Goal: Task Accomplishment & Management: Complete application form

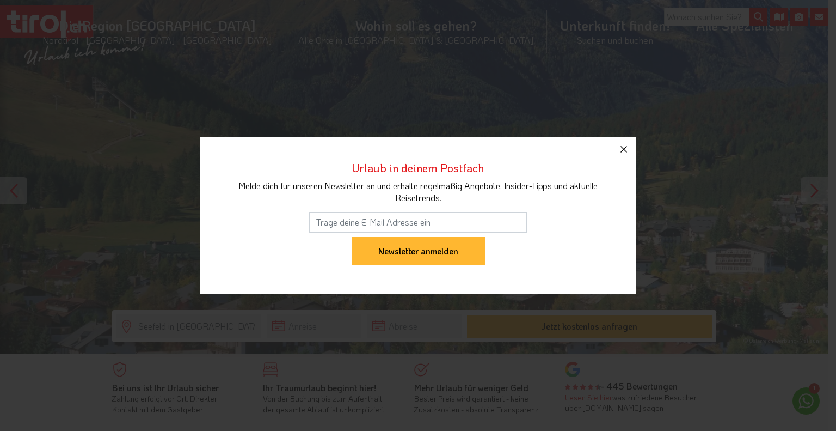
click at [625, 151] on icon "button" at bounding box center [623, 149] width 13 height 13
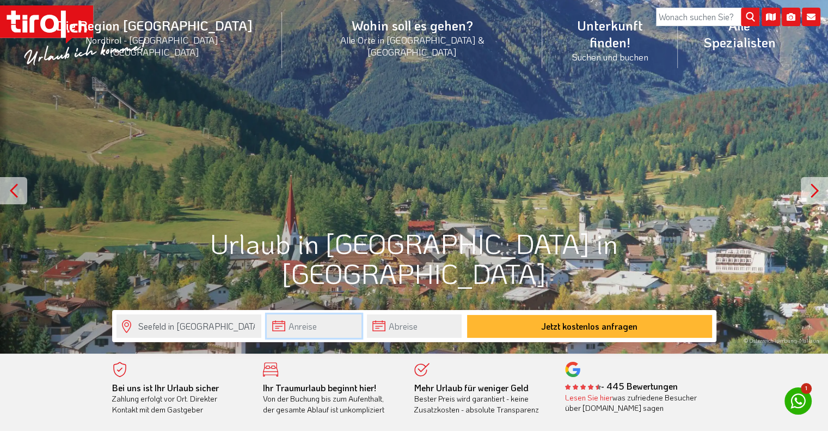
click at [331, 326] on input "text" at bounding box center [314, 325] width 95 height 23
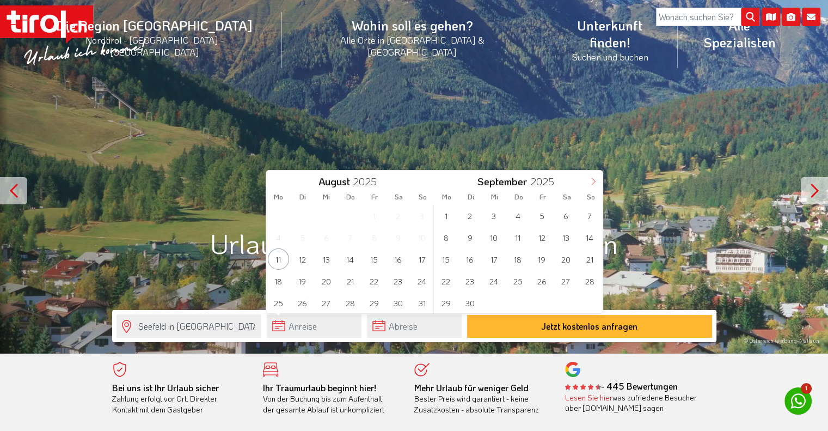
click at [595, 182] on icon at bounding box center [594, 181] width 4 height 7
type input "2026"
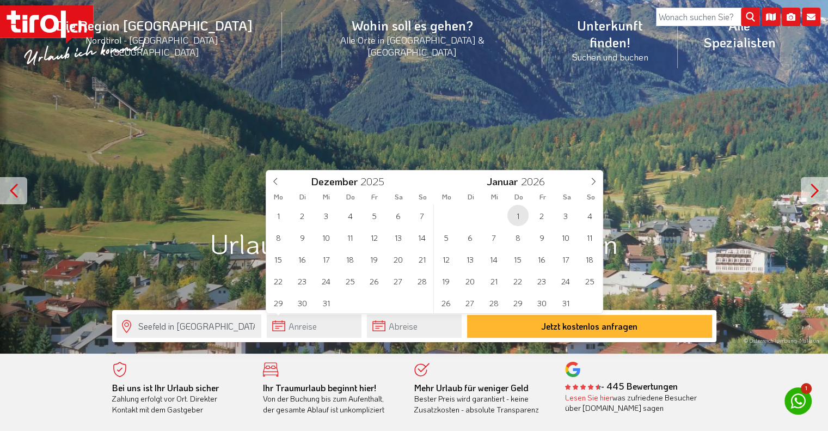
click at [515, 218] on span "1" at bounding box center [517, 215] width 21 height 21
type input "[DATE]"
type input "2026"
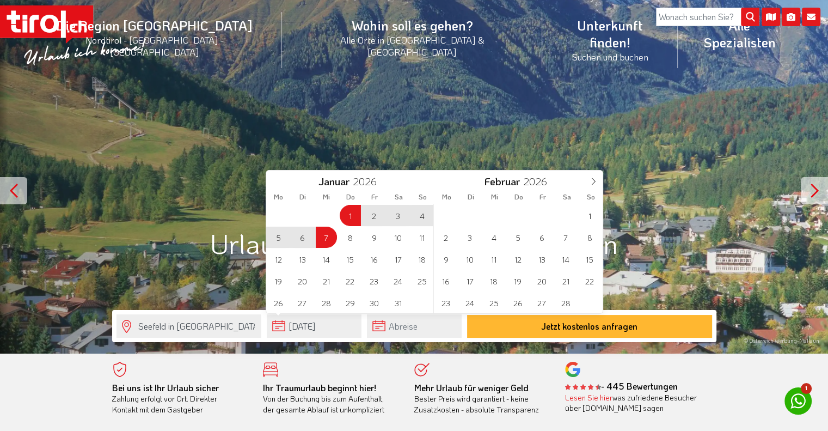
click at [326, 238] on span "7" at bounding box center [326, 237] width 21 height 21
type input "[DATE]"
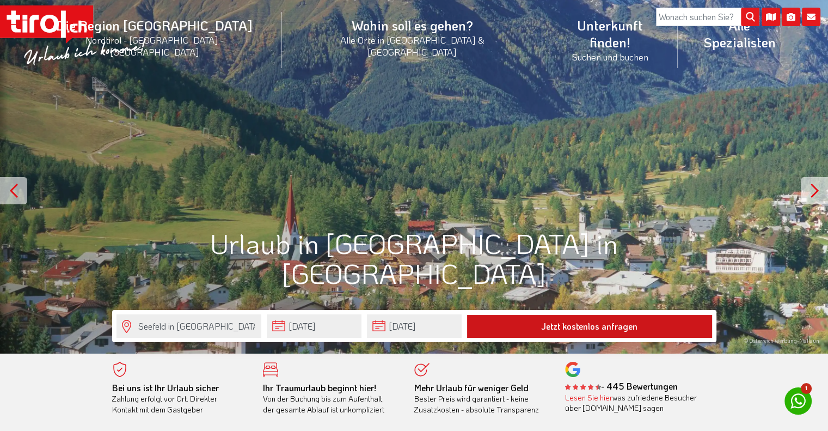
click at [577, 324] on button "Jetzt kostenlos anfragen" at bounding box center [589, 326] width 245 height 23
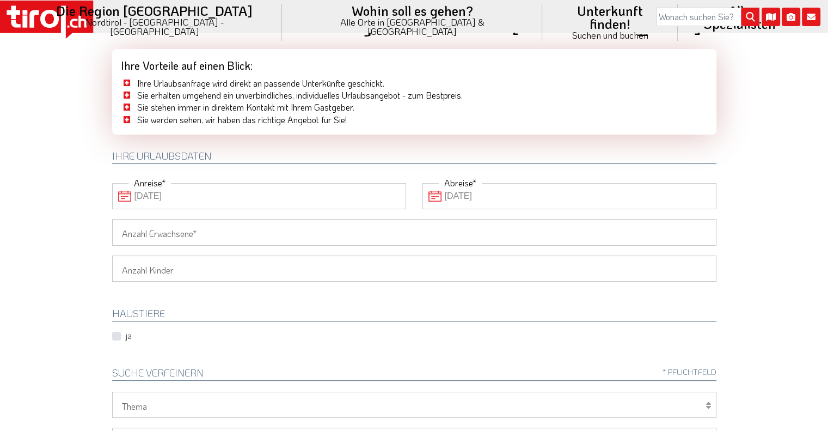
scroll to position [54, 0]
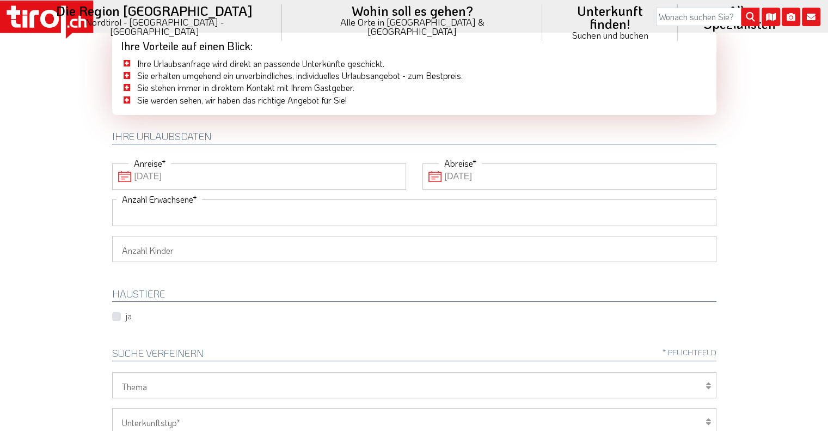
click at [318, 210] on input "Anzahl Erwachsene" at bounding box center [414, 212] width 604 height 26
type input "2"
click at [320, 247] on select "1 2 3 4 5 6" at bounding box center [414, 249] width 604 height 26
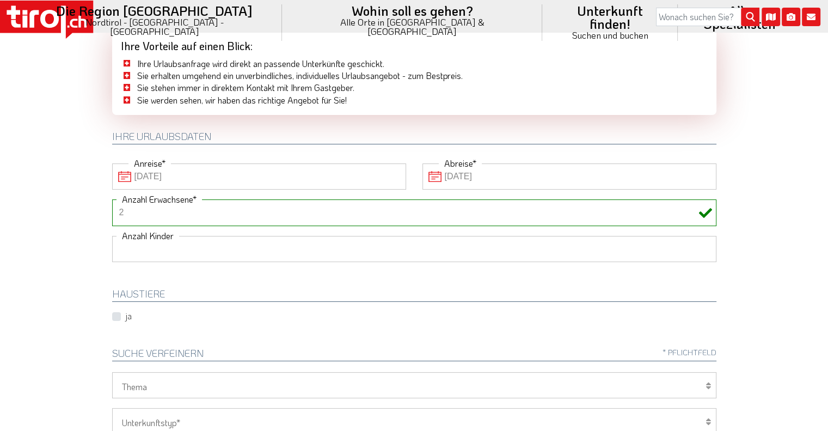
click at [112, 236] on select "1 2 3 4 5 6" at bounding box center [414, 249] width 604 height 26
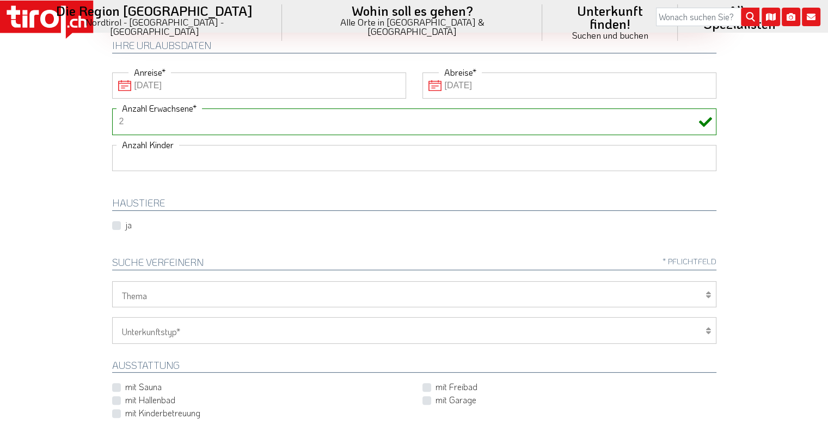
scroll to position [163, 0]
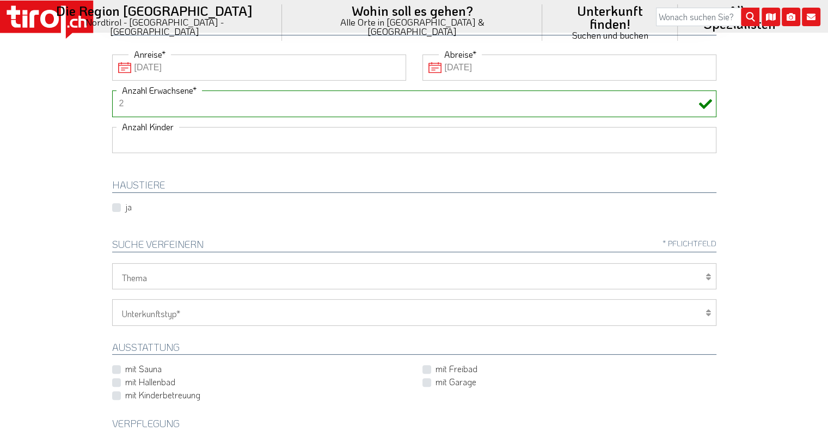
click at [260, 270] on select "Wellness Mountainbiken/Radfahren Familie Wandern Sport Skifahren Motorrad Golf" at bounding box center [414, 276] width 604 height 26
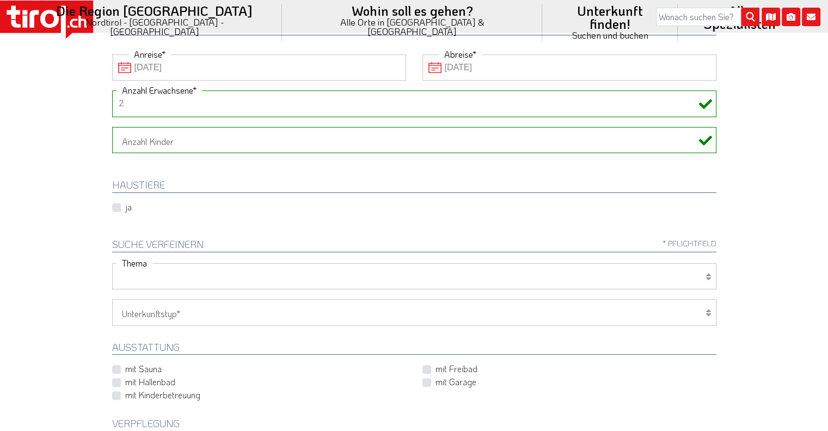
click at [260, 270] on select "Wellness Mountainbiken/Radfahren Familie Wandern Sport Skifahren Motorrad Golf" at bounding box center [414, 276] width 604 height 26
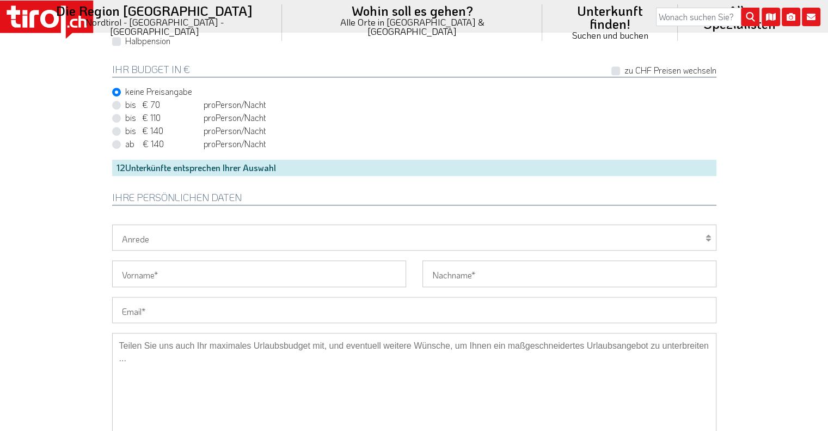
scroll to position [599, 0]
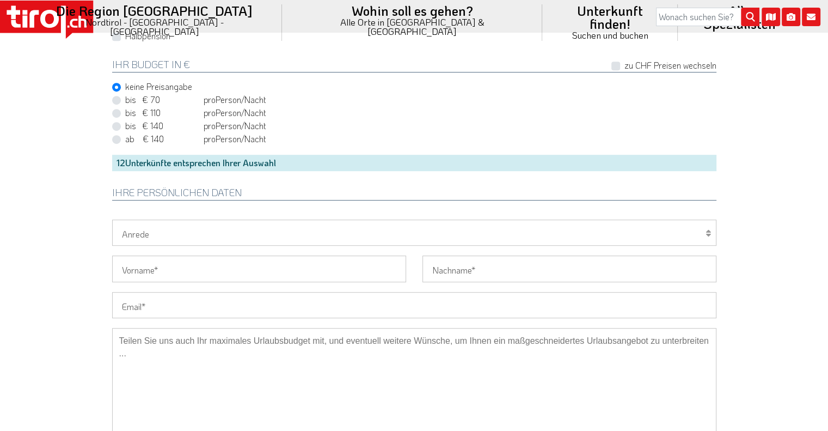
click at [250, 235] on select "Herr Frau Familie" at bounding box center [414, 232] width 604 height 26
select select "Frau"
click at [112, 219] on select "Herr Frau Familie" at bounding box center [414, 232] width 604 height 26
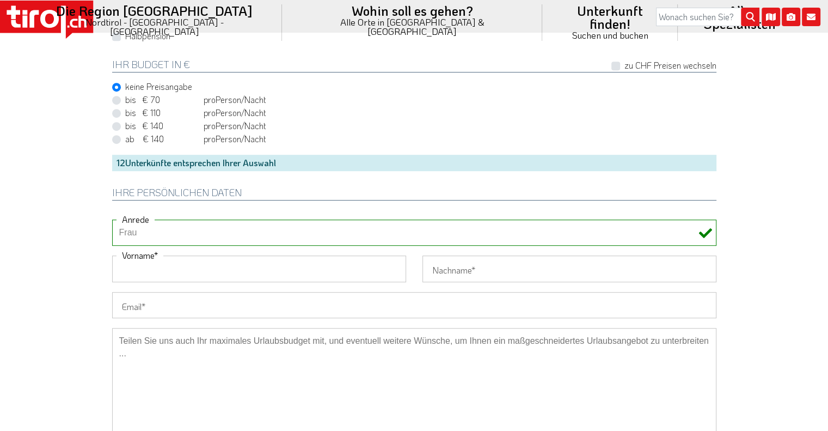
click at [199, 271] on input "Vorname" at bounding box center [259, 268] width 294 height 26
type input "Renata"
type input "Denz-Gander"
type input "renata.denz@gmx.ch"
type input "0764506674"
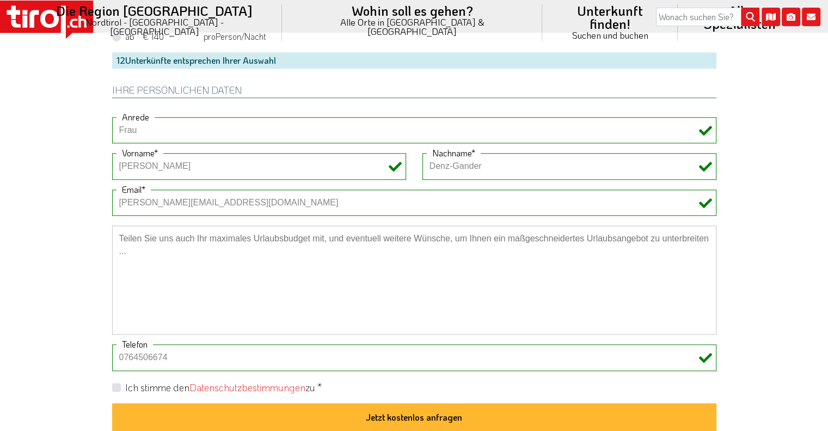
scroll to position [708, 0]
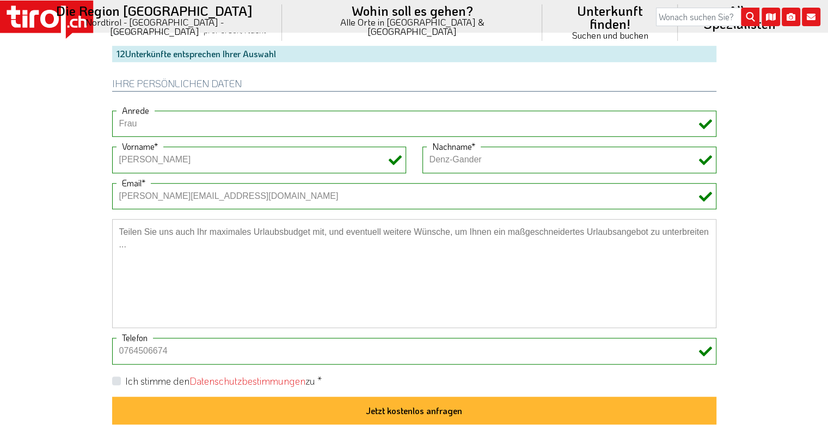
click at [176, 246] on textarea at bounding box center [414, 273] width 604 height 109
type textarea "Wir suchen ein Hotel mit Halb- oder Dreiviertelpension. Oder eine Ferienwohnung…"
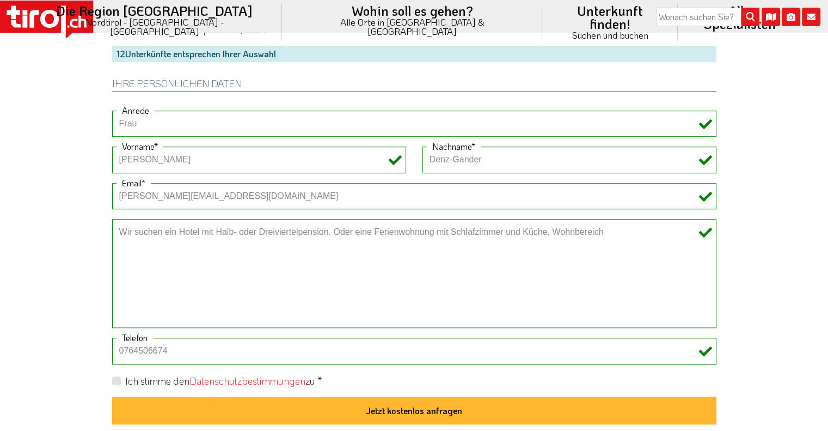
click at [121, 346] on input "0764506674" at bounding box center [414, 351] width 604 height 26
type input "+41764506674"
click at [125, 378] on label "Ich stimme den Datenschutzbestimmungen zu *" at bounding box center [223, 381] width 197 height 14
click at [115, 378] on input "Ich stimme den Datenschutzbestimmungen zu *" at bounding box center [416, 379] width 604 height 7
checkbox input "true"
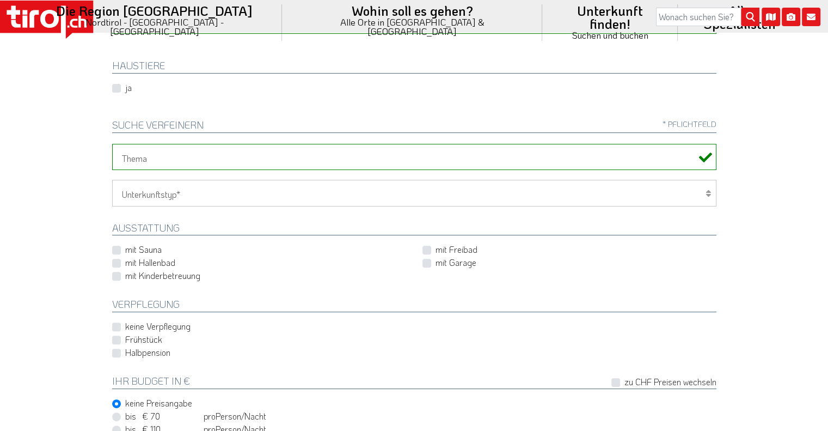
scroll to position [272, 0]
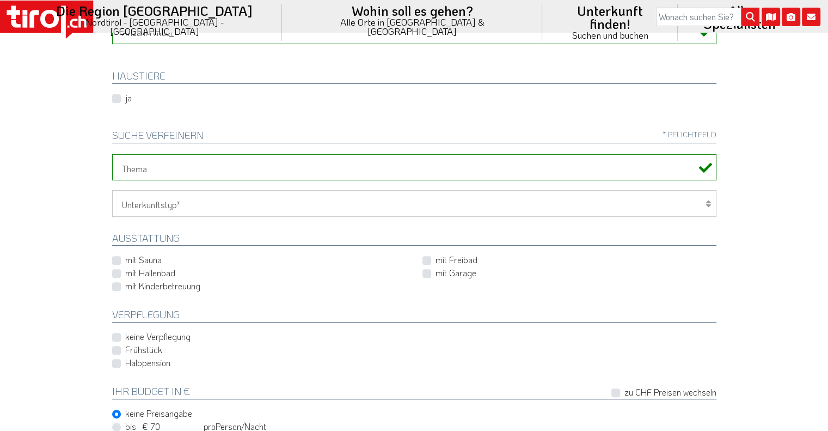
click at [200, 203] on select "Hotel 1-3 Sterne Hotel 4-5 Sterne Ferienwohnung Chalet/Ferienhaus Bauernhöfe" at bounding box center [414, 203] width 604 height 26
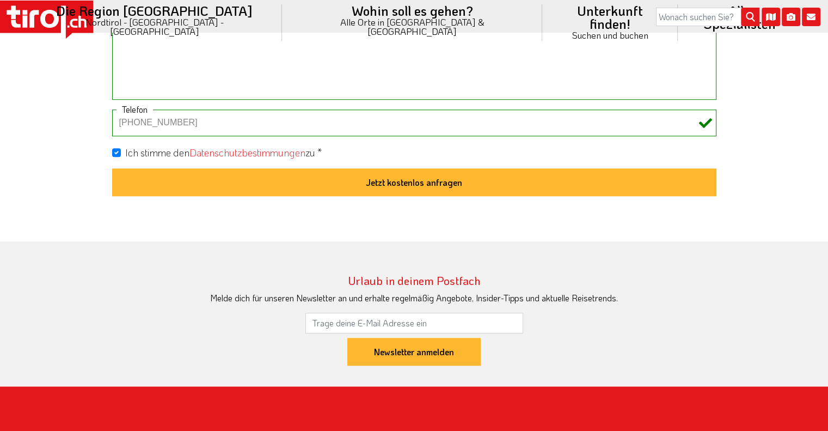
scroll to position [980, 0]
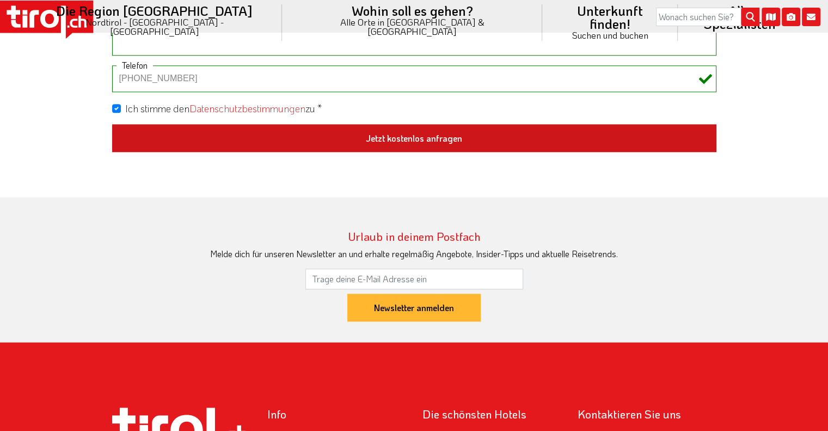
click at [384, 133] on button "Jetzt kostenlos anfragen" at bounding box center [414, 138] width 604 height 28
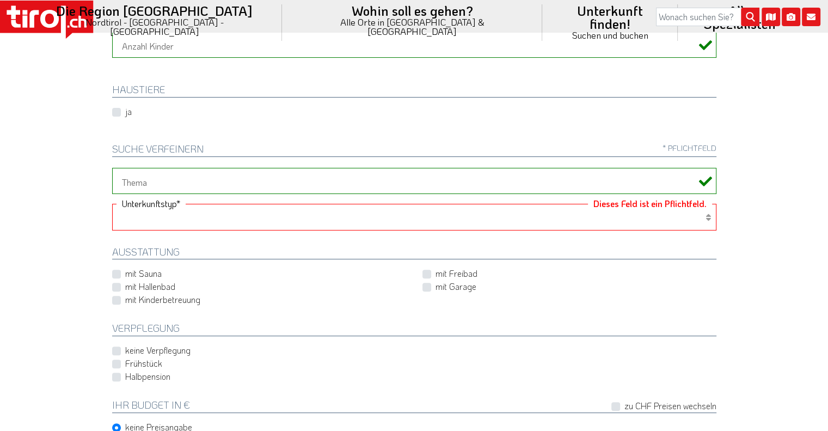
click at [286, 212] on select "Hotel 1-3 Sterne Hotel 4-5 Sterne Ferienwohnung Chalet/Ferienhaus Bauernhöfe" at bounding box center [414, 217] width 604 height 26
click at [112, 204] on select "Hotel 1-3 Sterne Hotel 4-5 Sterne Ferienwohnung Chalet/Ferienhaus Bauernhöfe" at bounding box center [414, 217] width 604 height 26
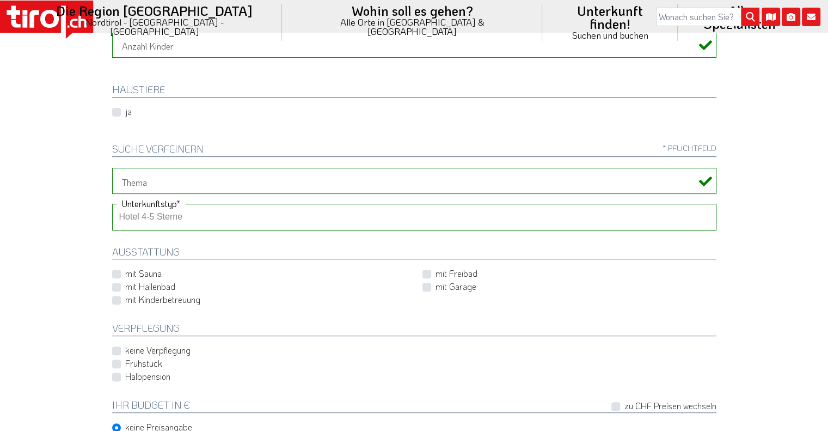
click at [298, 216] on select "Hotel 1-3 Sterne Hotel 4-5 Sterne Ferienwohnung Chalet/Ferienhaus Bauernhöfe" at bounding box center [414, 217] width 604 height 26
click at [112, 204] on select "Hotel 1-3 Sterne Hotel 4-5 Sterne Ferienwohnung Chalet/Ferienhaus Bauernhöfe" at bounding box center [414, 217] width 604 height 26
click at [221, 213] on select "Hotel 1-3 Sterne Hotel 4-5 Sterne Ferienwohnung Chalet/Ferienhaus Bauernhöfe" at bounding box center [414, 217] width 604 height 26
click at [112, 204] on select "Hotel 1-3 Sterne Hotel 4-5 Sterne Ferienwohnung Chalet/Ferienhaus Bauernhöfe" at bounding box center [414, 217] width 604 height 26
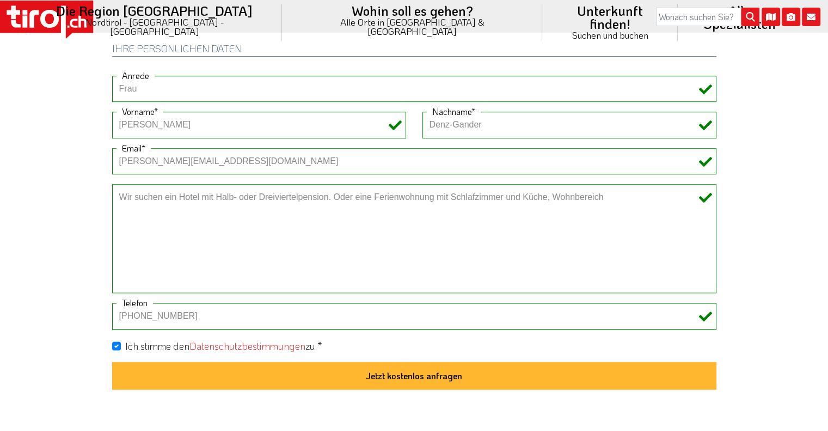
scroll to position [749, 0]
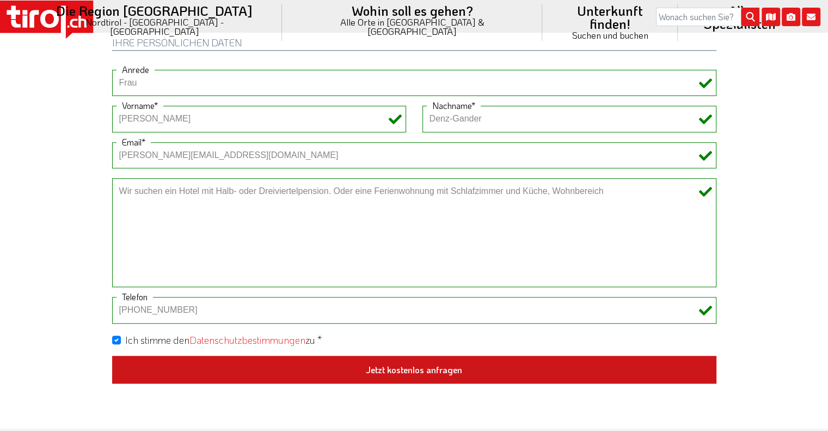
click at [405, 370] on button "Jetzt kostenlos anfragen" at bounding box center [414, 370] width 604 height 28
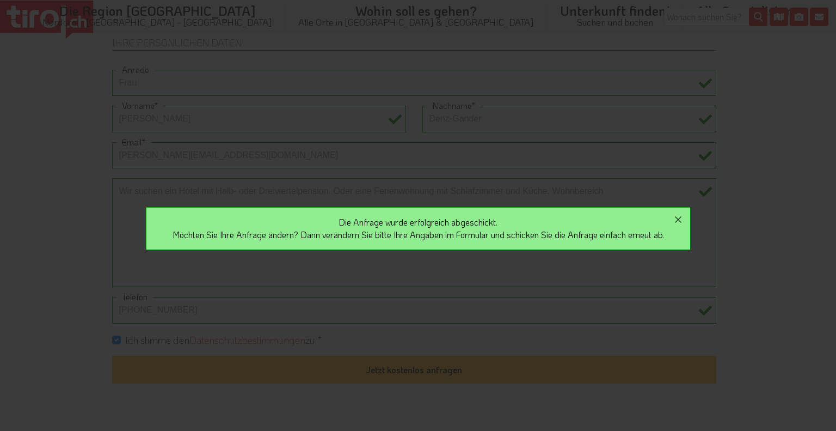
click at [451, 238] on div "Die Anfrage wurde erfolgreich abgeschickt. Möchten Sie Ihre Anfrage ändern? Dan…" at bounding box center [418, 228] width 545 height 43
click at [782, 341] on div "Die Anfrage wurde erfolgreich abgeschickt. Möchten Sie Ihre Anfrage ändern? Dan…" at bounding box center [418, 215] width 836 height 431
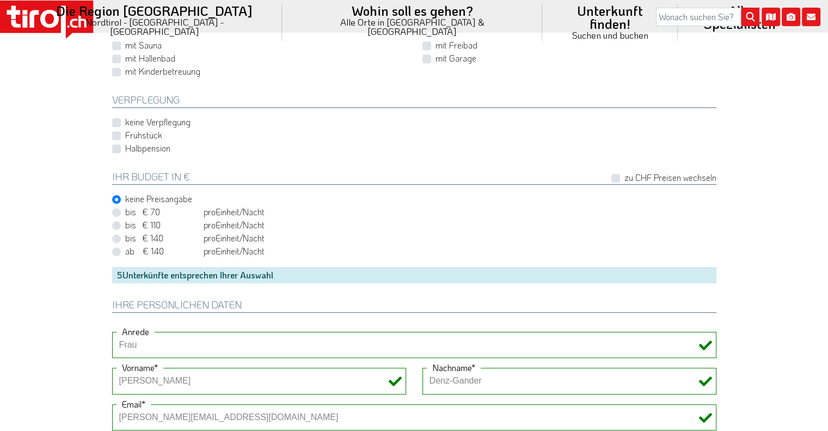
scroll to position [313, 0]
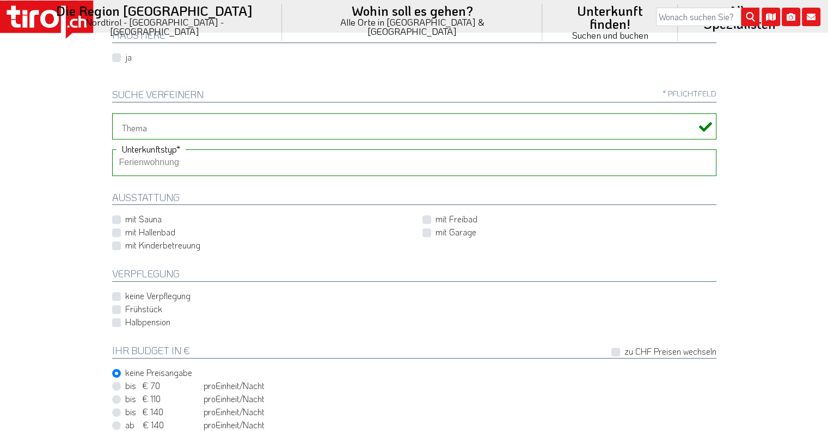
click at [205, 163] on select "Hotel 1-3 Sterne Hotel 4-5 Sterne Ferienwohnung Chalet/Ferienhaus Bauernhöfe" at bounding box center [414, 162] width 604 height 26
select select "1_4-5"
click at [112, 149] on select "Hotel 1-3 Sterne Hotel 4-5 Sterne Ferienwohnung Chalet/Ferienhaus Bauernhöfe" at bounding box center [414, 162] width 604 height 26
click at [125, 323] on label "Halbpension" at bounding box center [147, 322] width 45 height 12
click at [117, 323] on input "Halbpension" at bounding box center [416, 322] width 604 height 7
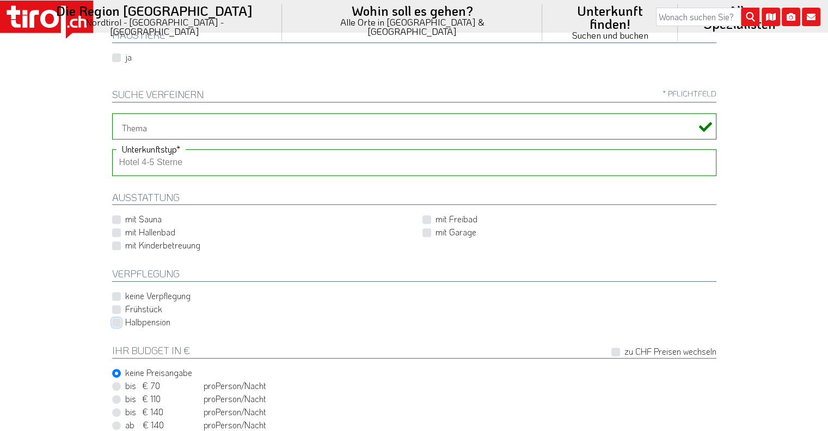
checkbox input "true"
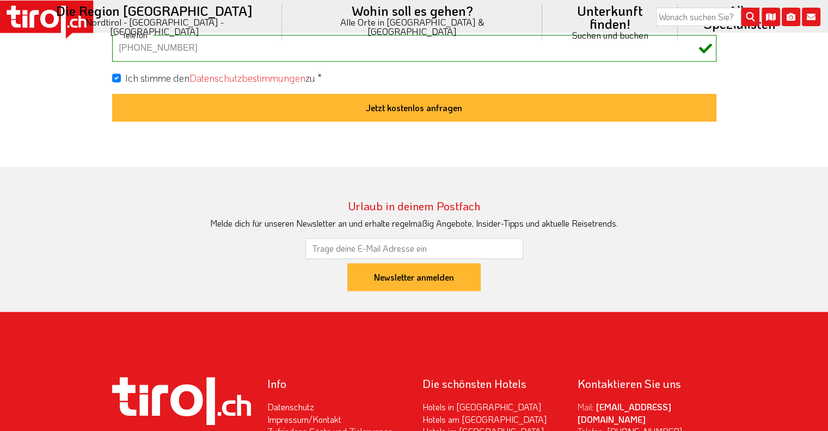
scroll to position [1021, 0]
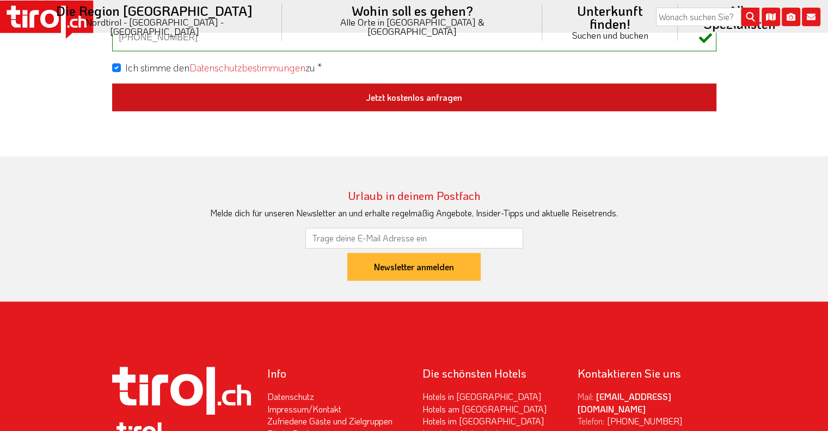
click at [383, 95] on button "Jetzt kostenlos anfragen" at bounding box center [414, 97] width 604 height 28
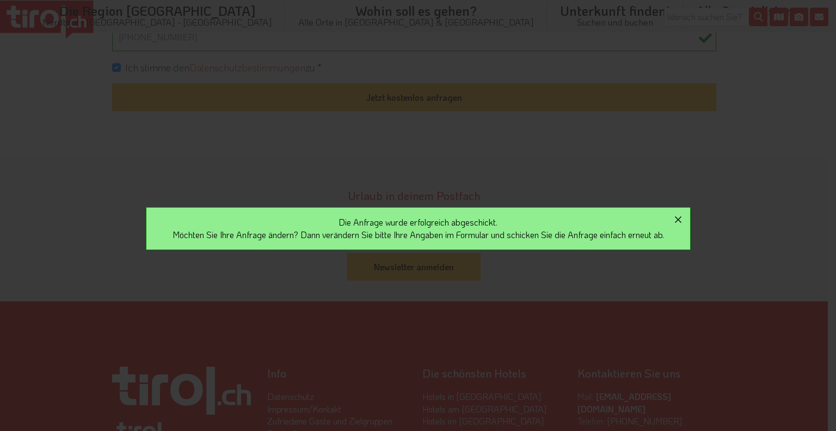
click at [682, 218] on icon "button" at bounding box center [678, 219] width 7 height 7
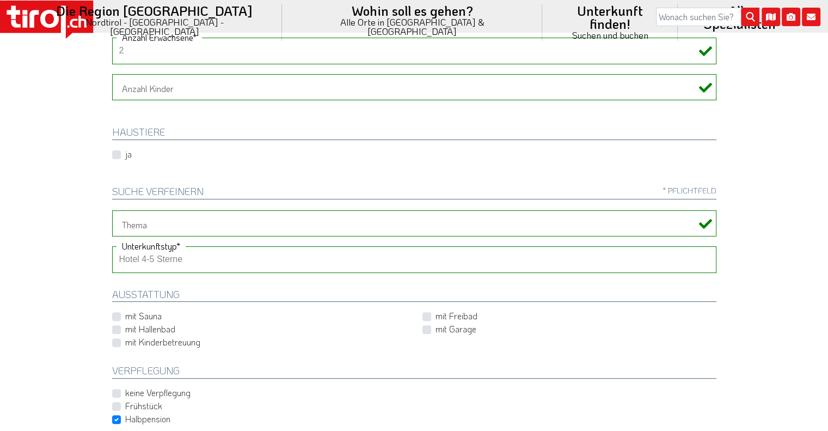
scroll to position [0, 0]
